Goal: Browse casually

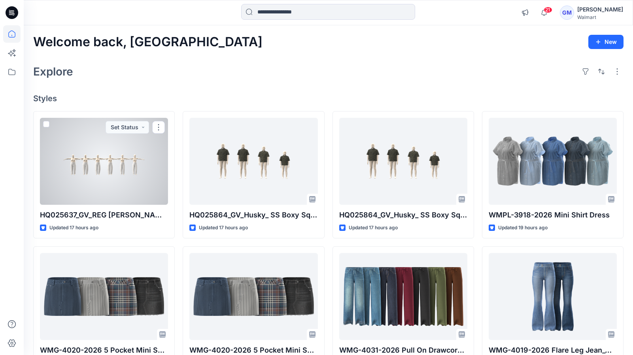
scroll to position [40, 0]
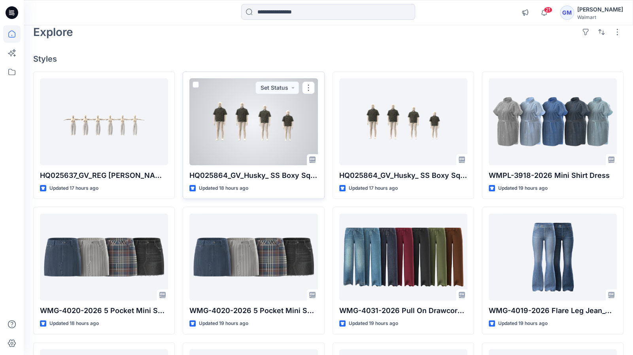
click at [200, 185] on p "Updated 18 hours ago" at bounding box center [223, 188] width 49 height 8
